Goal: Task Accomplishment & Management: Complete application form

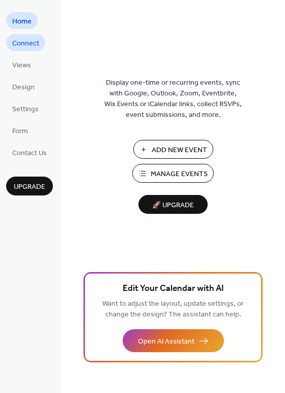
click at [17, 45] on span "Connect" at bounding box center [25, 43] width 27 height 11
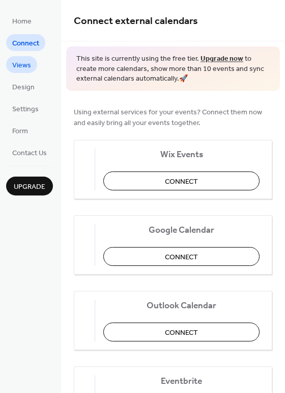
click at [17, 64] on span "Views" at bounding box center [21, 65] width 19 height 11
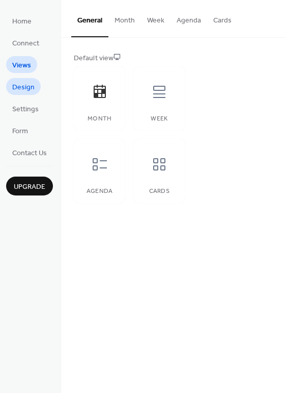
click at [16, 88] on span "Design" at bounding box center [23, 87] width 22 height 11
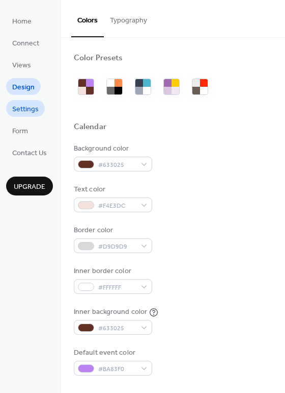
click at [19, 110] on span "Settings" at bounding box center [25, 109] width 27 height 11
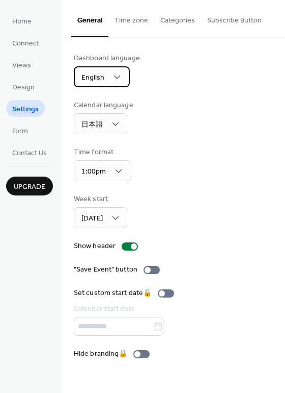
click at [103, 71] on span "English" at bounding box center [93, 78] width 23 height 14
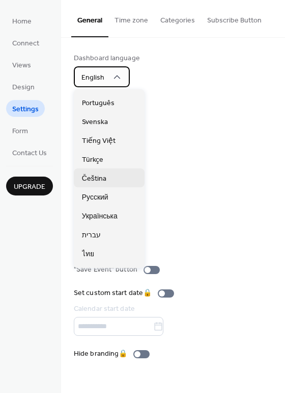
scroll to position [255, 0]
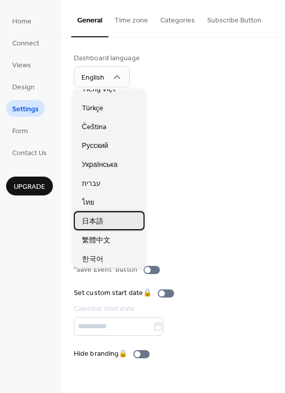
click at [107, 219] on div "日本語" at bounding box center [109, 220] width 71 height 19
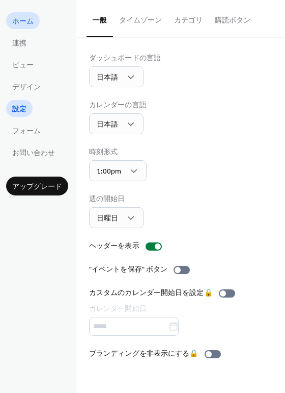
click at [30, 27] on span "ホーム" at bounding box center [22, 21] width 21 height 11
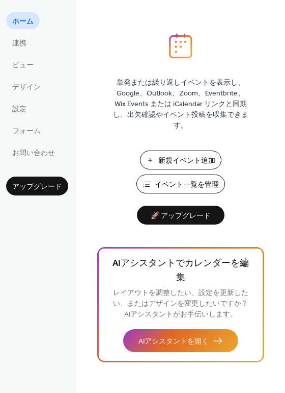
click at [183, 180] on span "イベント一覧を管理" at bounding box center [187, 184] width 64 height 11
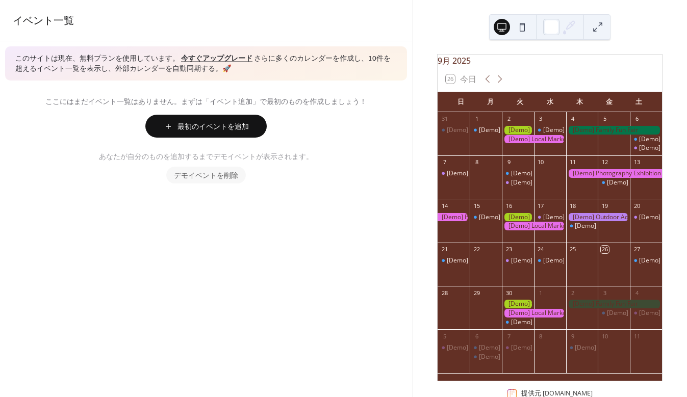
click at [163, 127] on button "最初のイベントを追加" at bounding box center [205, 126] width 121 height 23
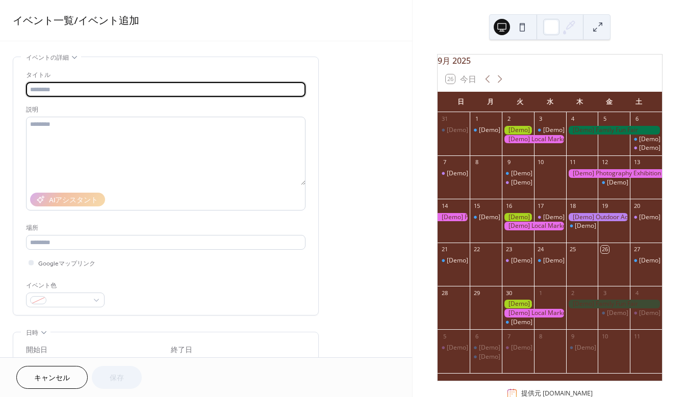
click at [111, 89] on input "text" at bounding box center [165, 89] width 279 height 15
type input "********"
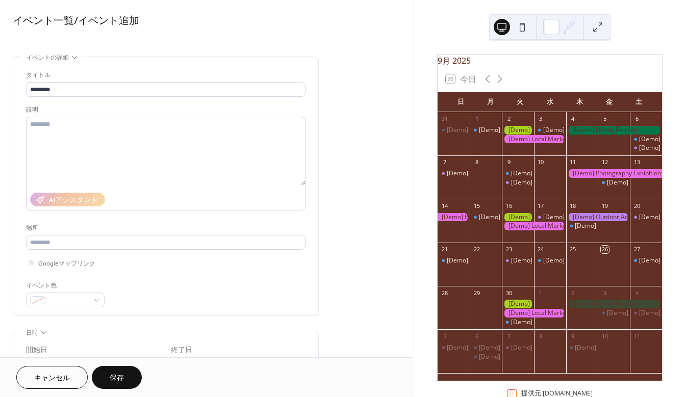
click at [76, 228] on div "場所" at bounding box center [164, 228] width 277 height 11
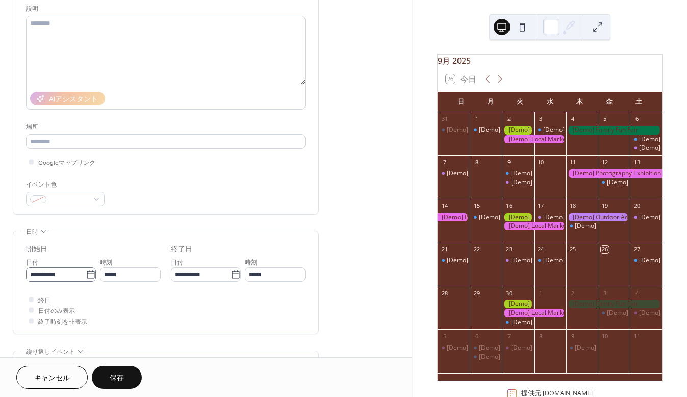
scroll to position [102, 0]
click at [77, 198] on span at bounding box center [69, 199] width 38 height 11
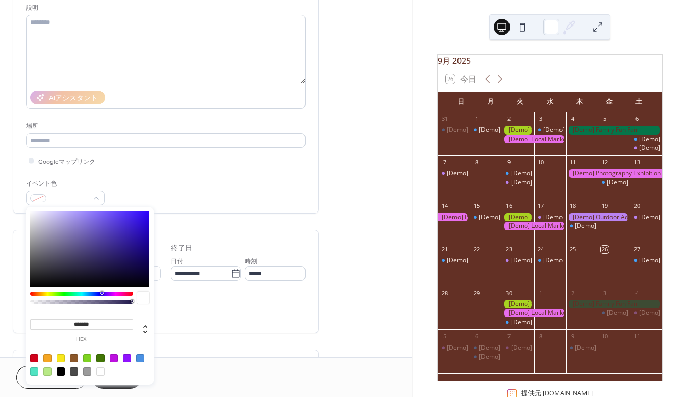
click at [99, 369] on div at bounding box center [100, 372] width 8 height 8
type input "*******"
click at [184, 311] on div "終日 日付のみ表示 終了時刻を非表示" at bounding box center [165, 309] width 279 height 32
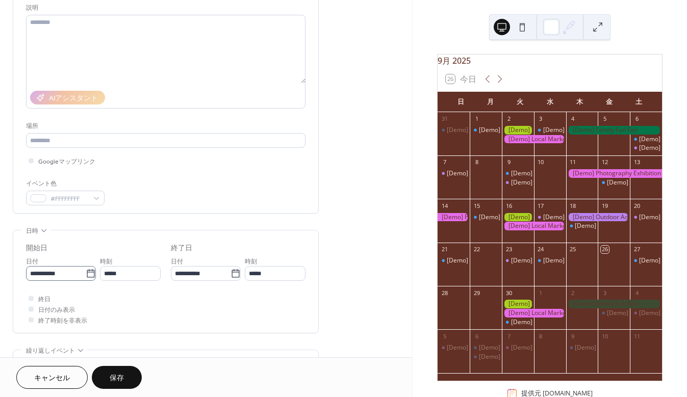
click at [87, 274] on icon at bounding box center [91, 274] width 10 height 10
click at [86, 274] on input "**********" at bounding box center [56, 273] width 60 height 15
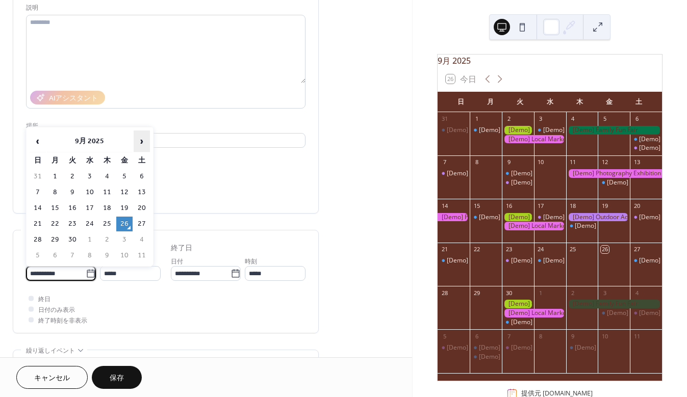
click at [135, 141] on span "›" at bounding box center [141, 141] width 15 height 20
click at [120, 236] on td "31" at bounding box center [124, 239] width 16 height 15
type input "**********"
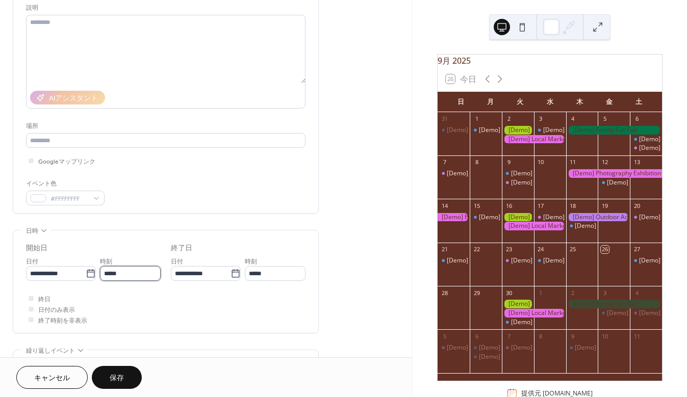
click at [139, 277] on input "*****" at bounding box center [130, 273] width 61 height 15
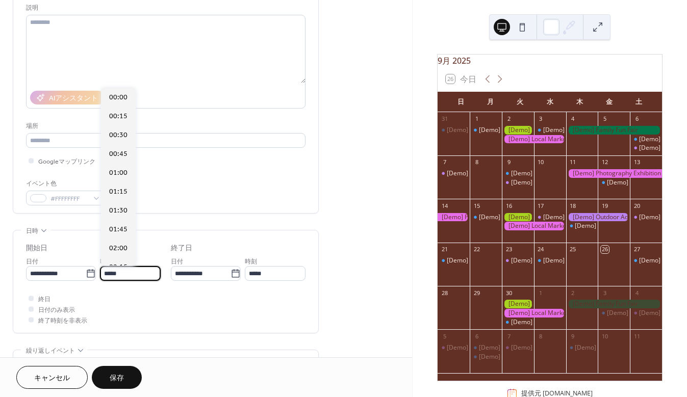
scroll to position [905, 0]
click at [119, 208] on span "13:30" at bounding box center [118, 210] width 18 height 11
type input "*****"
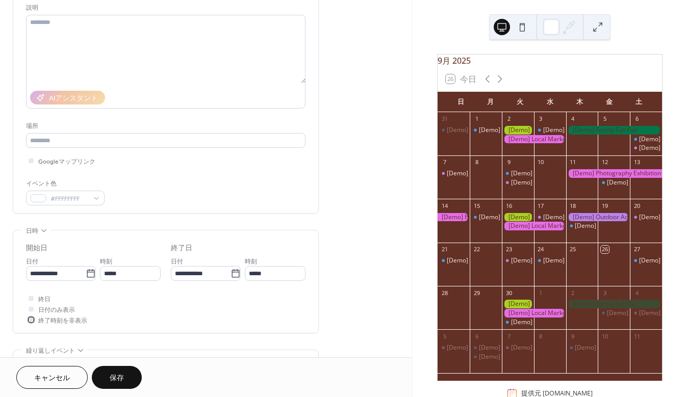
click at [31, 321] on div at bounding box center [31, 319] width 5 height 5
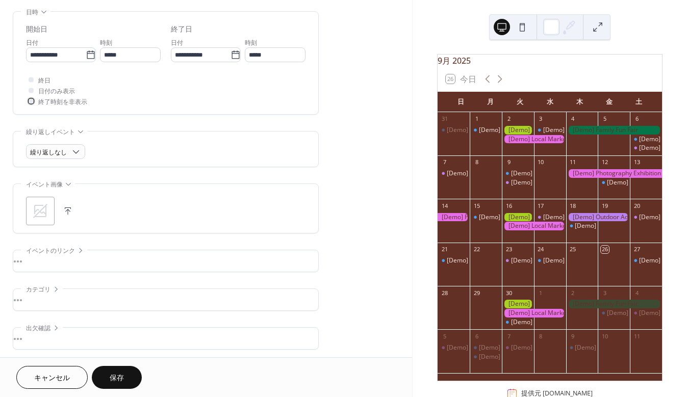
scroll to position [321, 0]
click at [87, 337] on div "•••" at bounding box center [165, 337] width 305 height 21
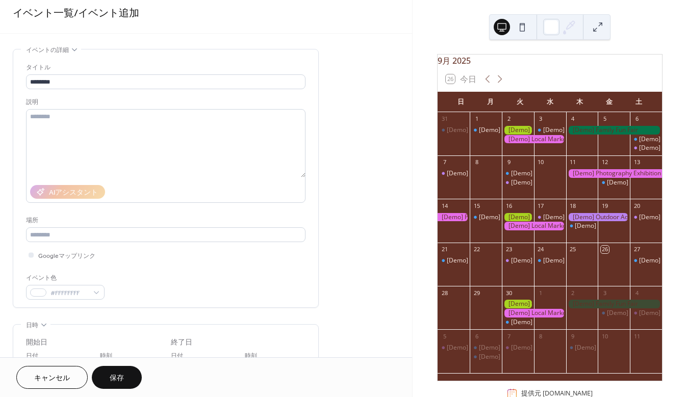
scroll to position [0, 0]
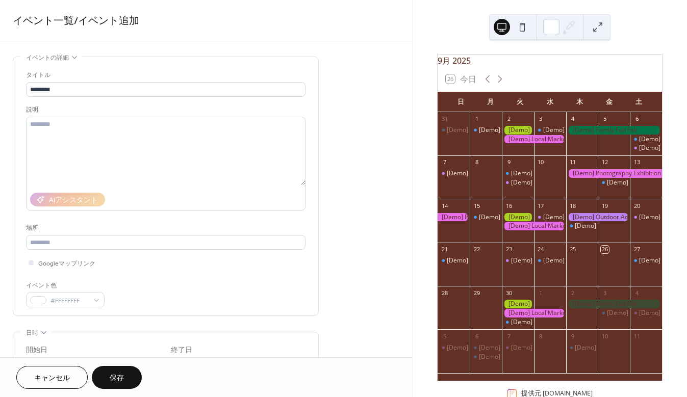
click at [125, 371] on button "保存" at bounding box center [117, 377] width 50 height 23
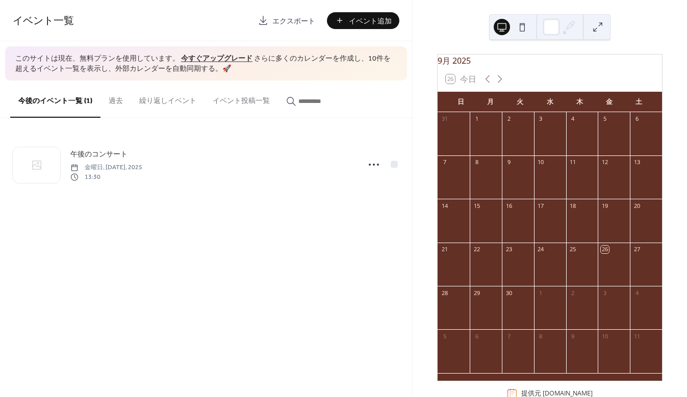
click at [525, 27] on button at bounding box center [522, 27] width 16 height 16
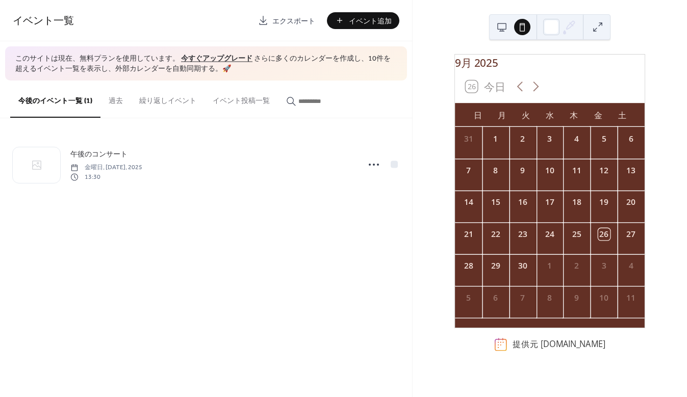
click at [501, 28] on button at bounding box center [501, 27] width 16 height 16
